Goal: Information Seeking & Learning: Check status

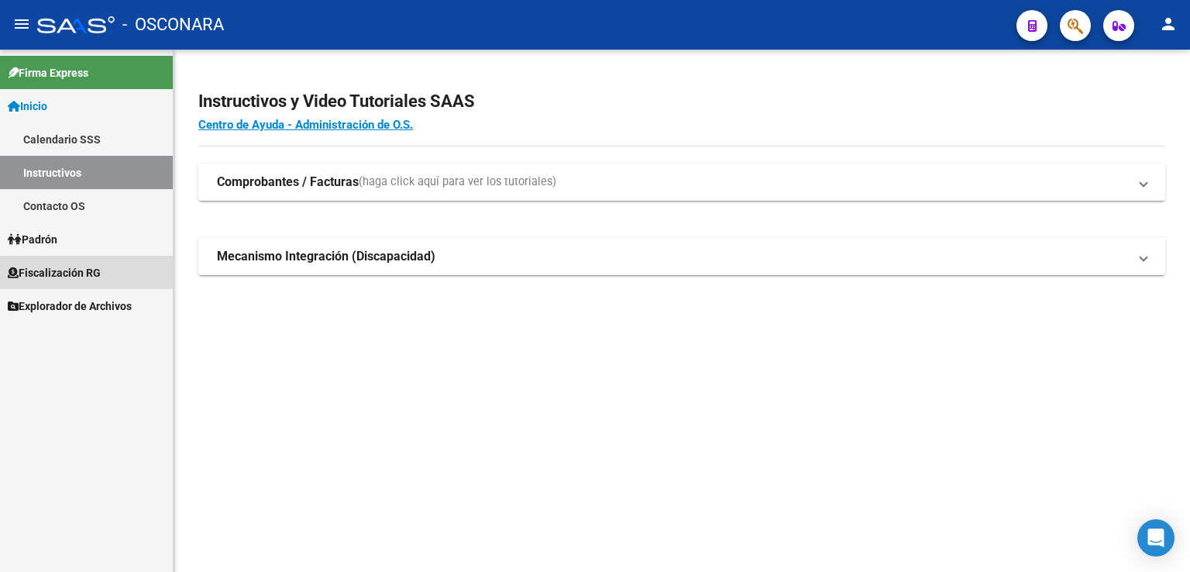
click at [75, 262] on link "Fiscalización RG" at bounding box center [86, 272] width 173 height 33
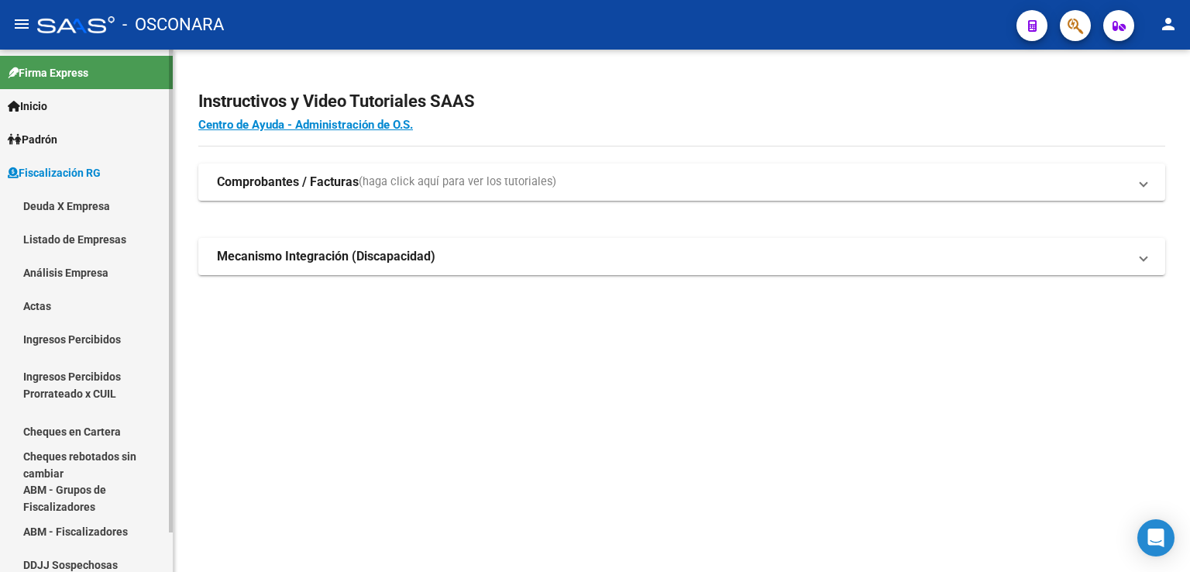
click at [105, 271] on link "Análisis Empresa" at bounding box center [86, 272] width 173 height 33
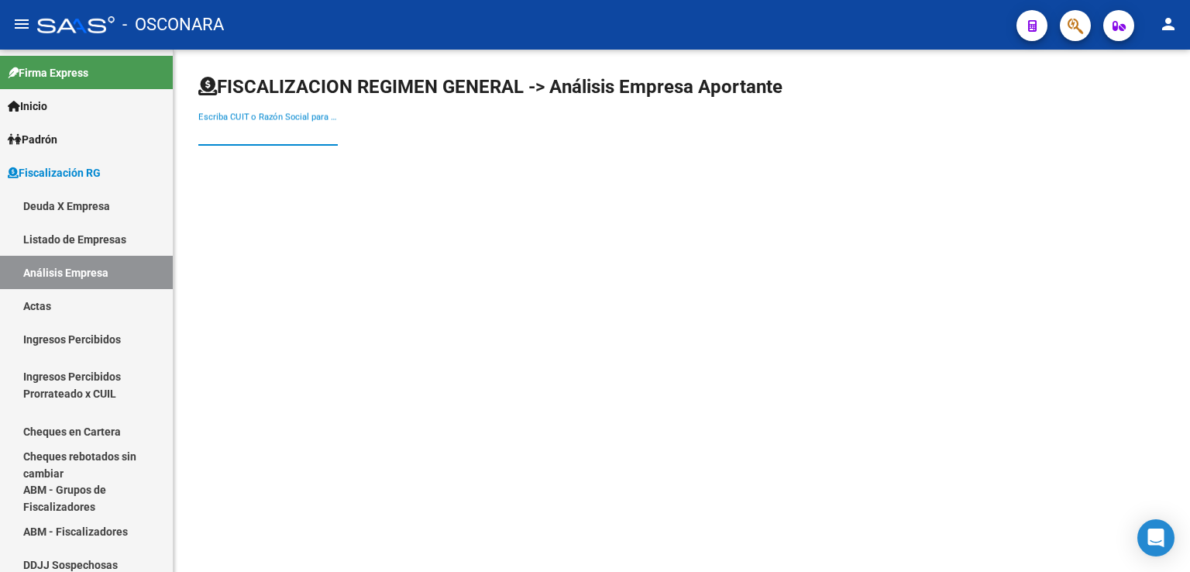
click at [258, 130] on input "Escriba CUIT o Razón Social para buscar" at bounding box center [267, 133] width 139 height 14
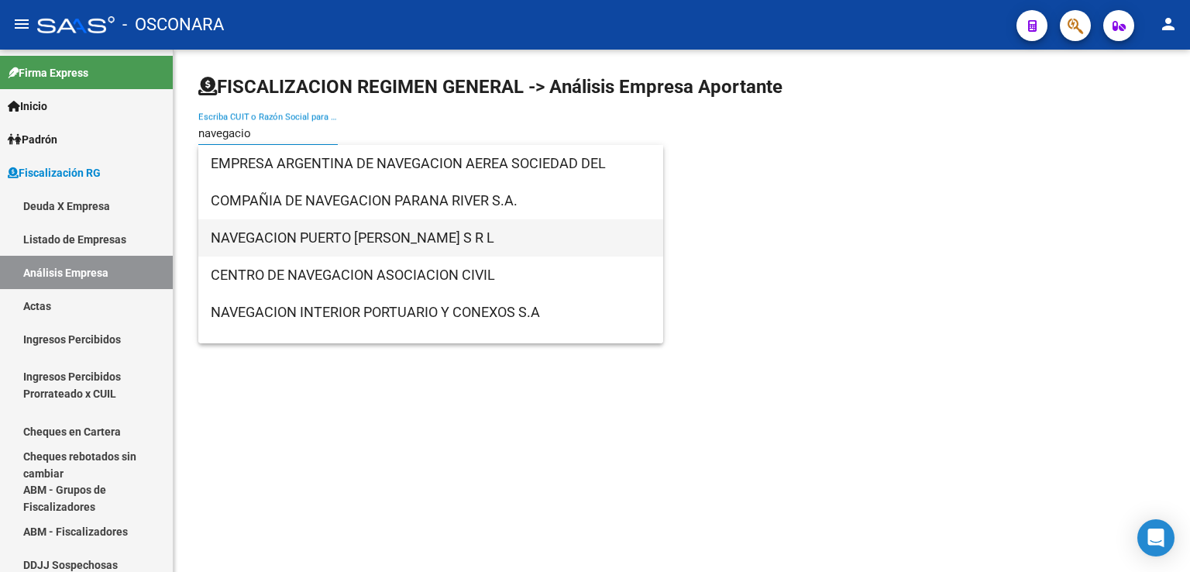
type input "navegacio"
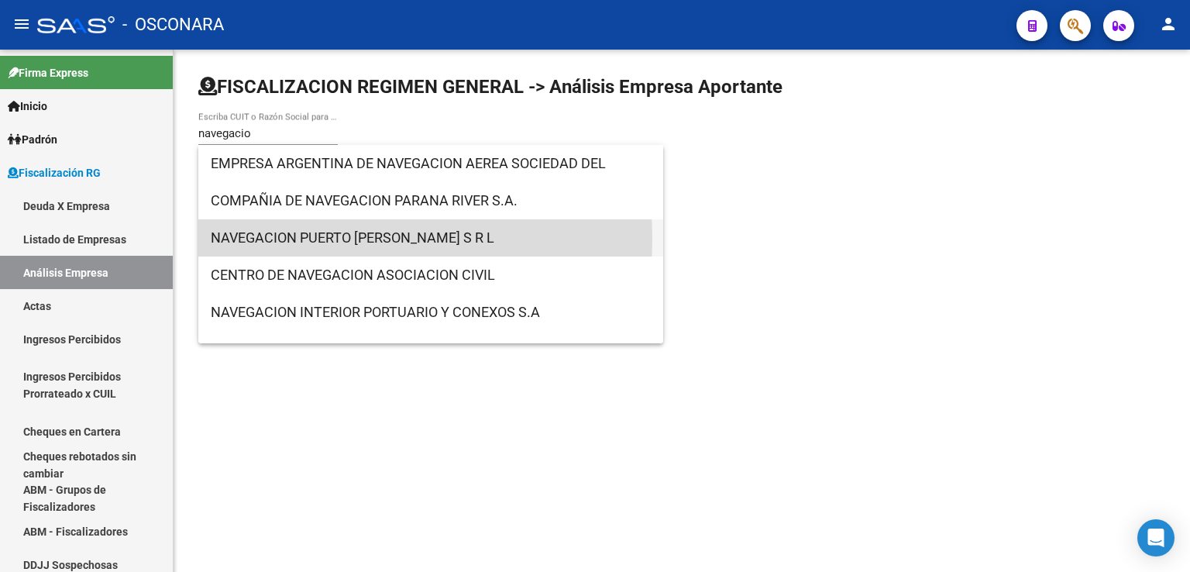
click at [328, 239] on span "NAVEGACION PUERTO [PERSON_NAME] S R L" at bounding box center [431, 237] width 440 height 37
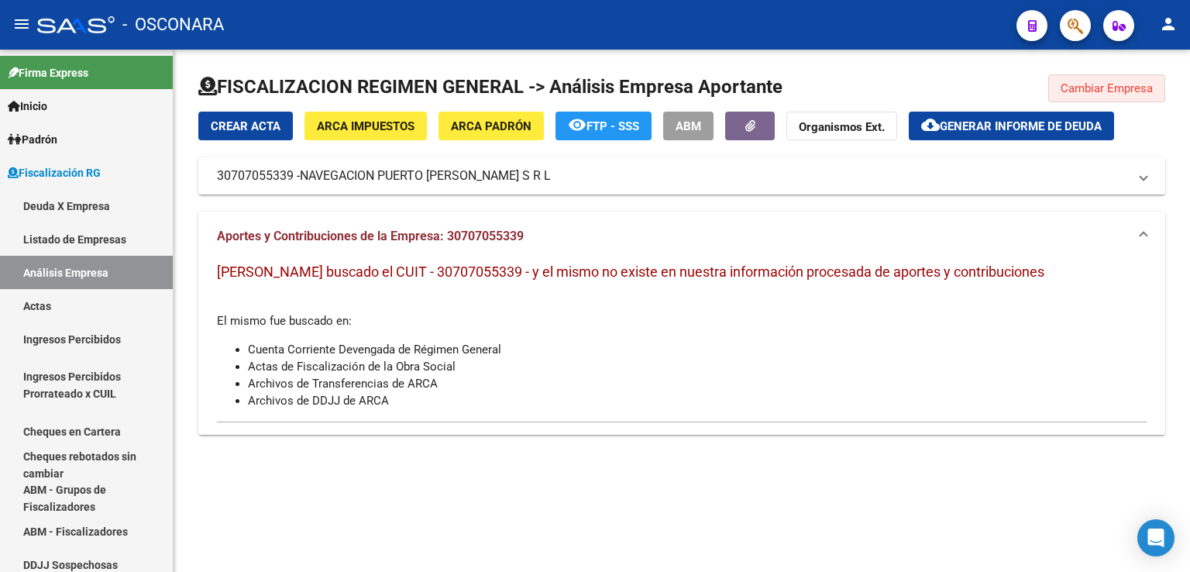
drag, startPoint x: 1103, startPoint y: 89, endPoint x: 1054, endPoint y: 100, distance: 50.0
click at [1102, 89] on span "Cambiar Empresa" at bounding box center [1106, 88] width 92 height 14
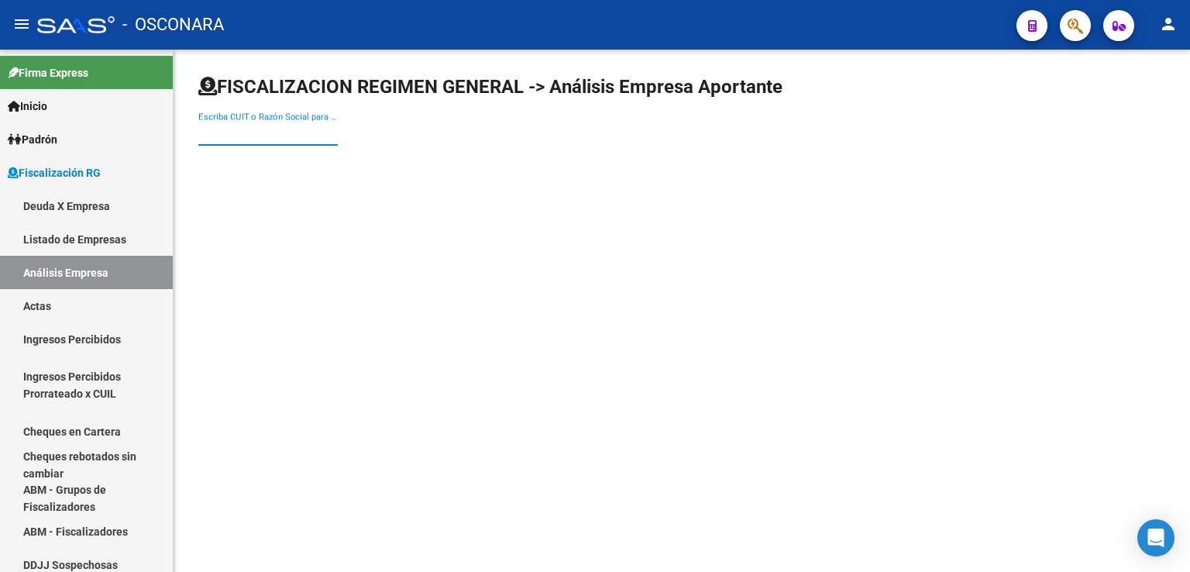
click at [304, 137] on input "Escriba CUIT o Razón Social para buscar" at bounding box center [267, 133] width 139 height 14
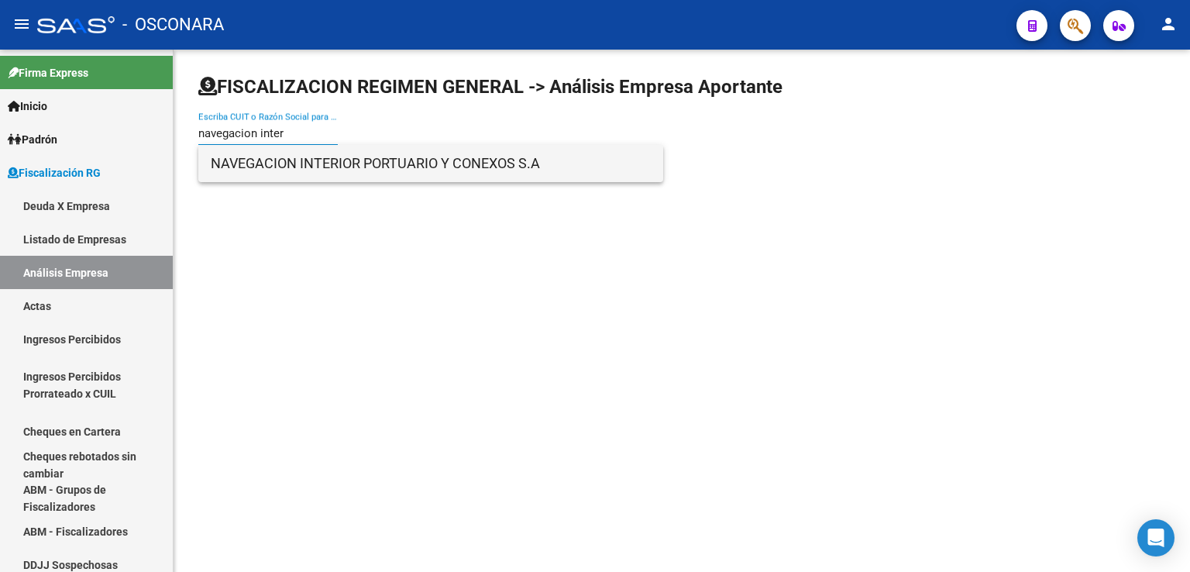
type input "navegacion inter"
click at [304, 171] on span "NAVEGACION INTERIOR PORTUARIO Y CONEXOS S.A" at bounding box center [431, 163] width 440 height 37
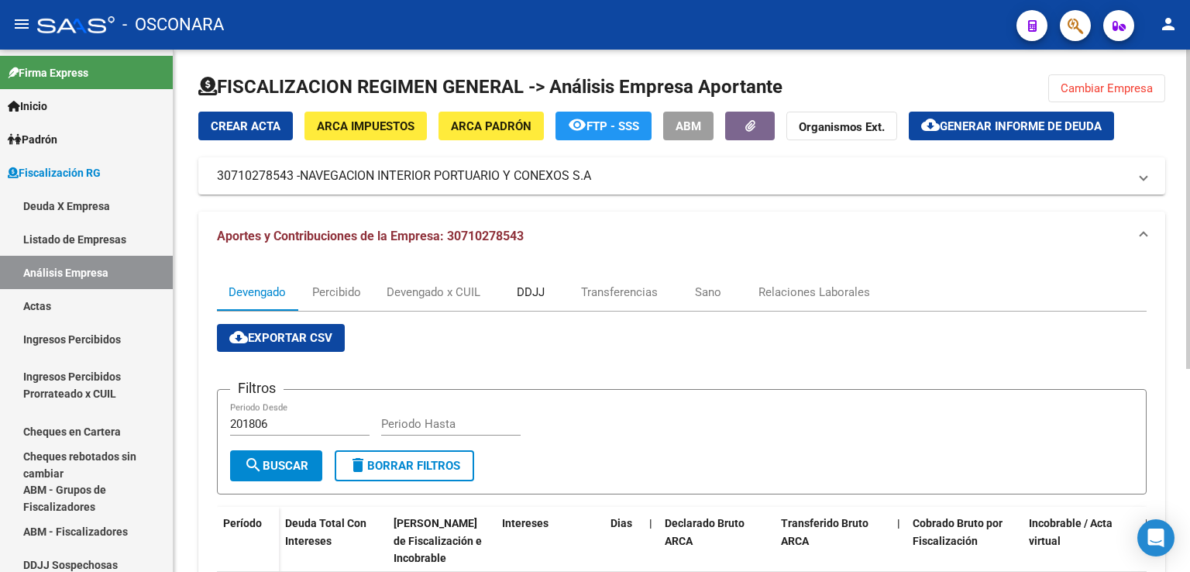
click at [542, 294] on div "DDJJ" at bounding box center [531, 291] width 28 height 17
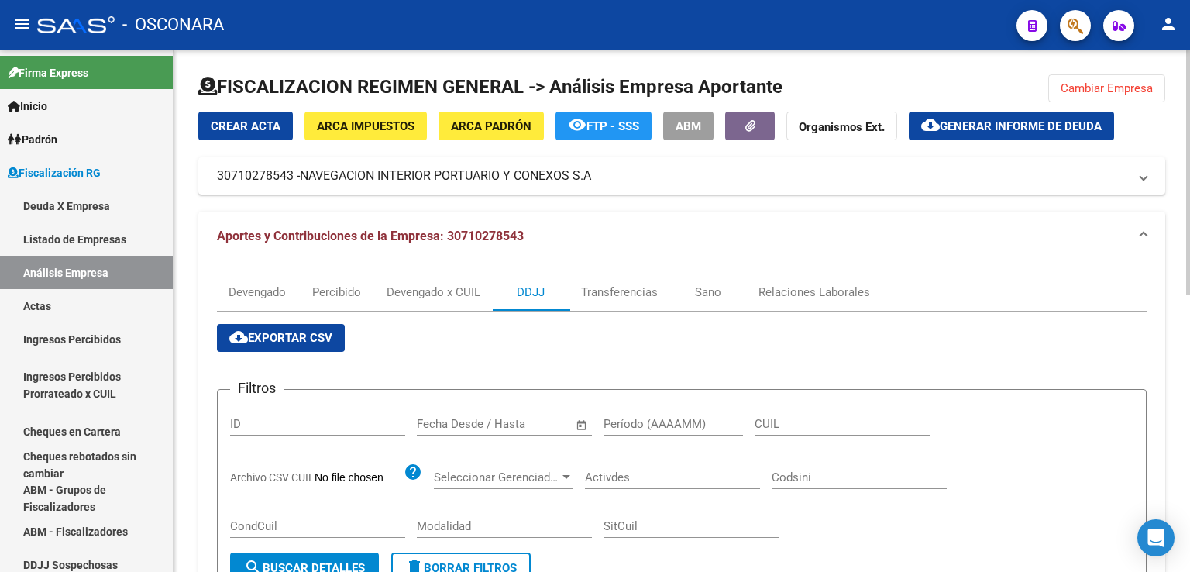
click at [1118, 87] on span "Cambiar Empresa" at bounding box center [1106, 88] width 92 height 14
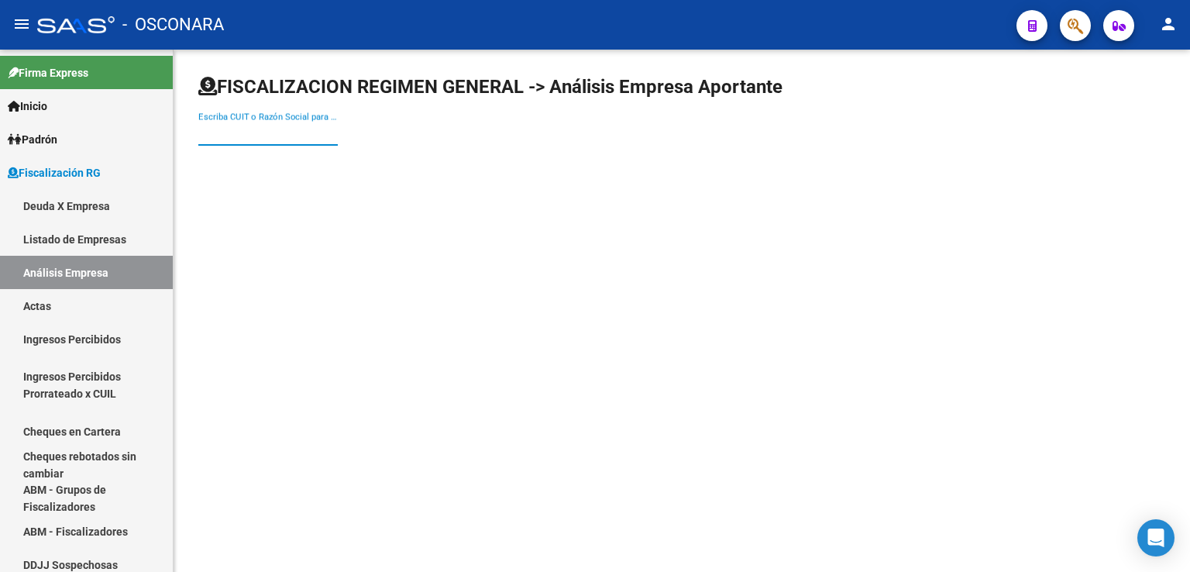
click at [295, 129] on input "Escriba CUIT o Razón Social para buscar" at bounding box center [267, 133] width 139 height 14
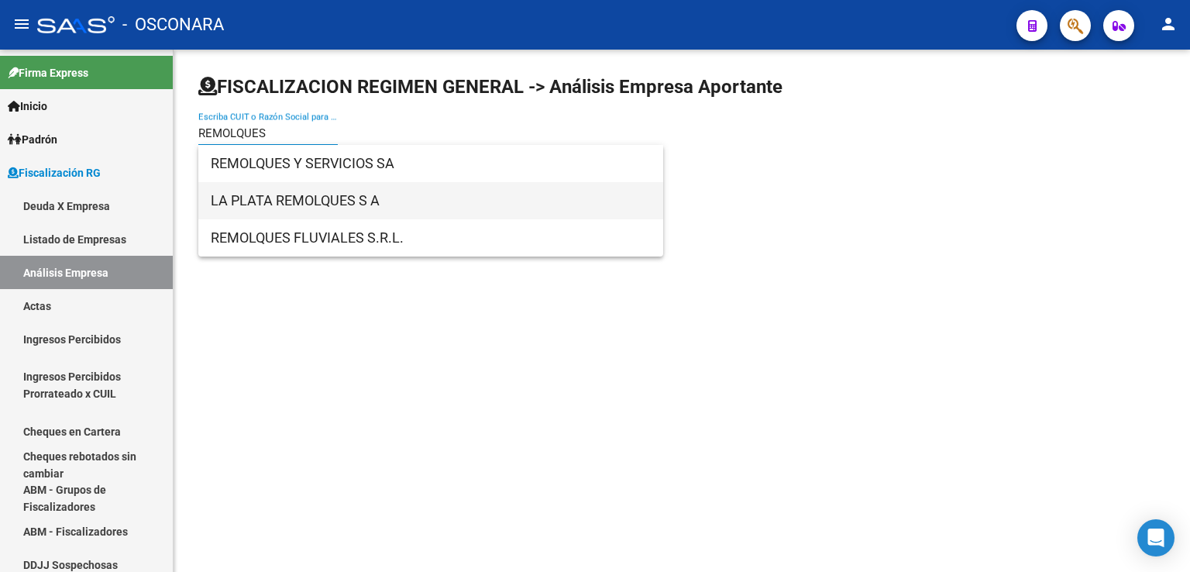
type input "REMOLQUES"
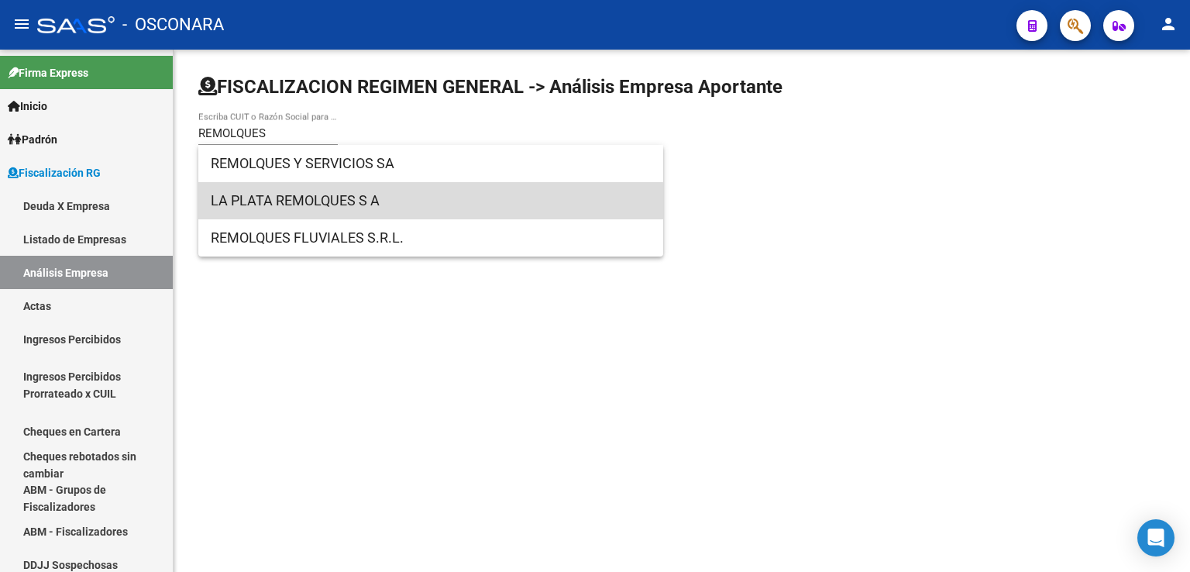
click at [322, 205] on span "LA PLATA REMOLQUES S A" at bounding box center [431, 200] width 440 height 37
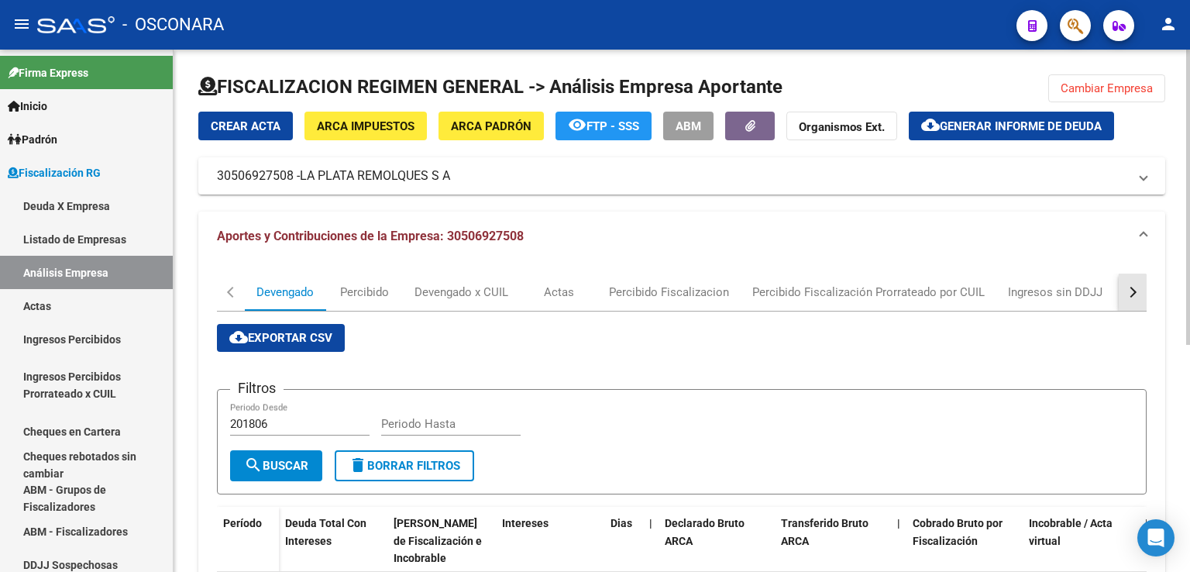
click at [1122, 294] on button "button" at bounding box center [1132, 291] width 28 height 37
click at [908, 296] on div "DDJJ" at bounding box center [906, 291] width 28 height 17
